Goal: Use online tool/utility

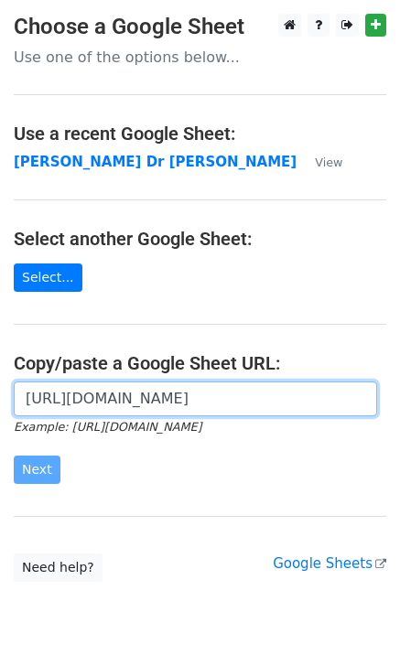
click at [149, 403] on input "https://docs.google.com/spreadsheets/d/1G-r2LDR-PUes-LJWUgQRrYRQSRffQtQs65W9tlb…" at bounding box center [195, 399] width 363 height 35
click at [35, 415] on input "https://docs.google.com/spreadsheets/d/1G-r2LDR-PUes-LJWUgQRrYRQSRffQtQs65W9tlb…" at bounding box center [195, 399] width 363 height 35
click at [45, 406] on input "https://docs.google.com/spreadsheets/d/1G-r2LDR-PUes-LJWUgQRrYRQSRffQtQs65W9tlb…" at bounding box center [195, 399] width 363 height 35
